Goal: Navigation & Orientation: Find specific page/section

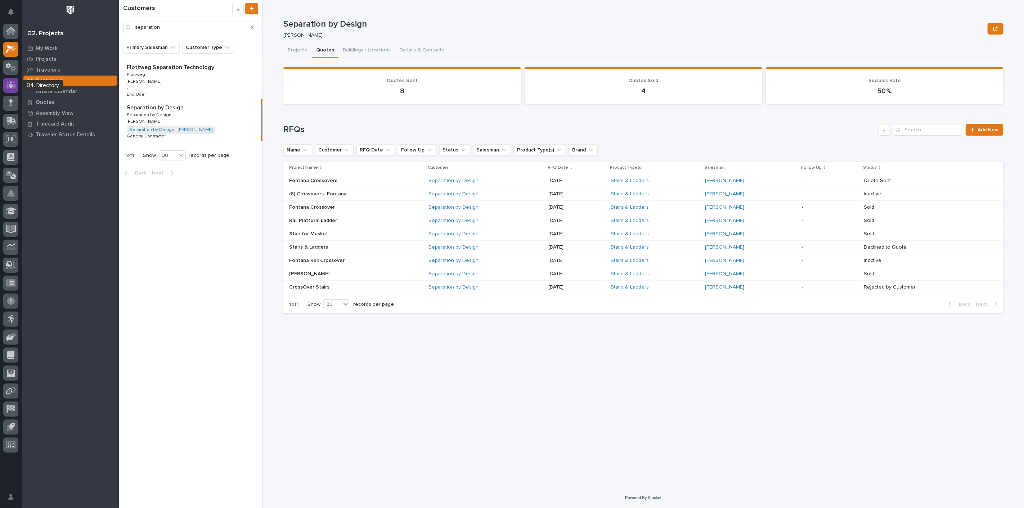
click at [8, 85] on icon at bounding box center [11, 84] width 10 height 7
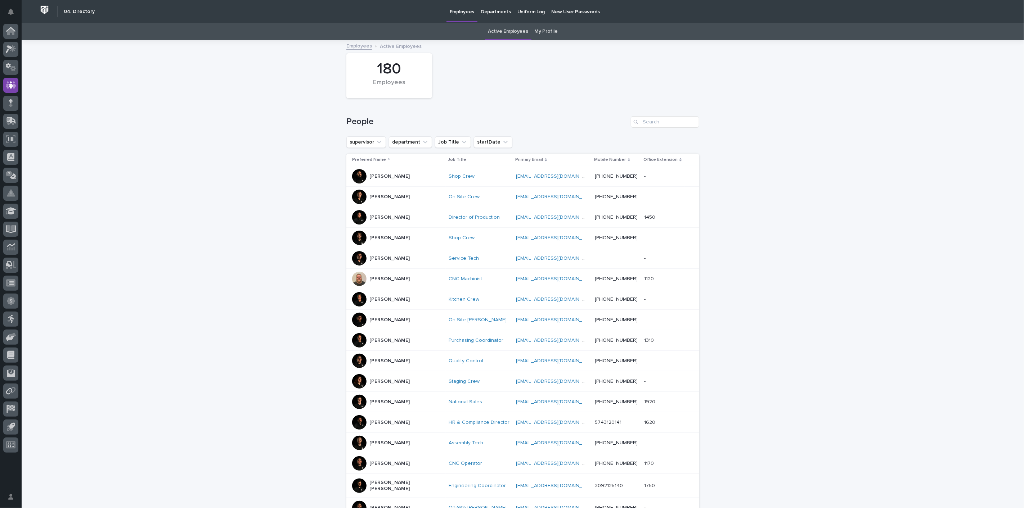
click at [551, 33] on link "My Profile" at bounding box center [546, 31] width 23 height 17
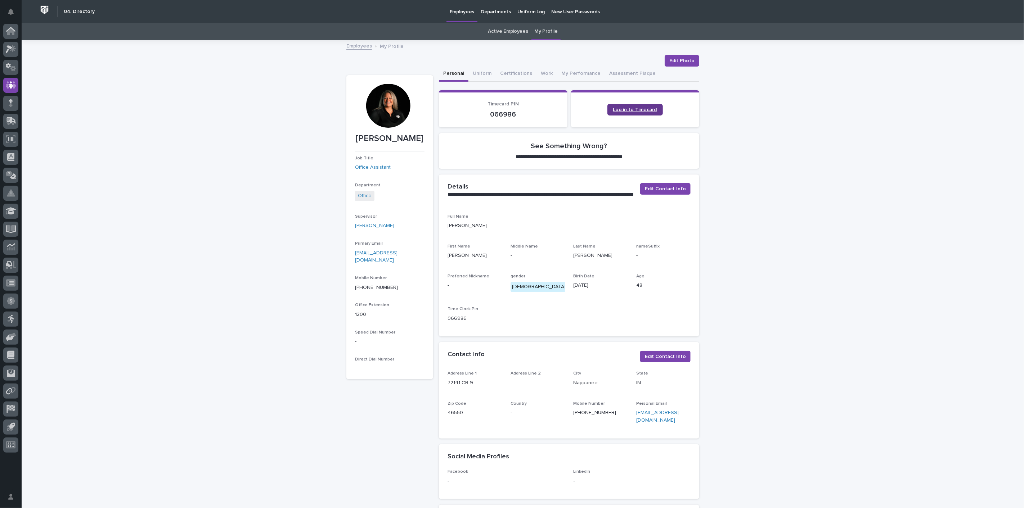
click at [637, 112] on link "Log in to Timecard" at bounding box center [634, 110] width 55 height 12
click at [7, 43] on link at bounding box center [10, 49] width 15 height 15
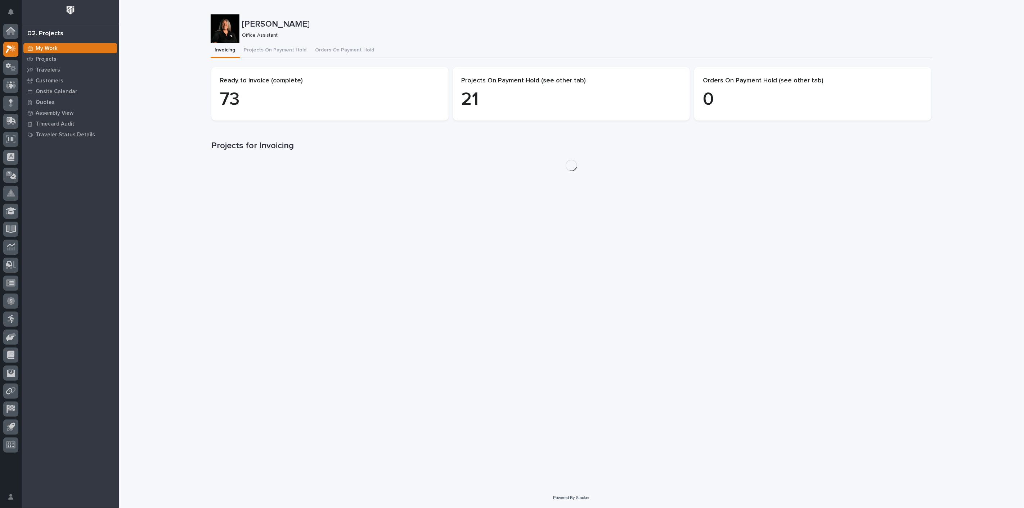
click at [18, 87] on div at bounding box center [11, 240] width 22 height 432
drag, startPoint x: 3, startPoint y: 86, endPoint x: 8, endPoint y: 84, distance: 5.5
click at [3, 86] on div at bounding box center [11, 240] width 22 height 432
click at [8, 84] on icon at bounding box center [11, 85] width 10 height 8
